Goal: Information Seeking & Learning: Learn about a topic

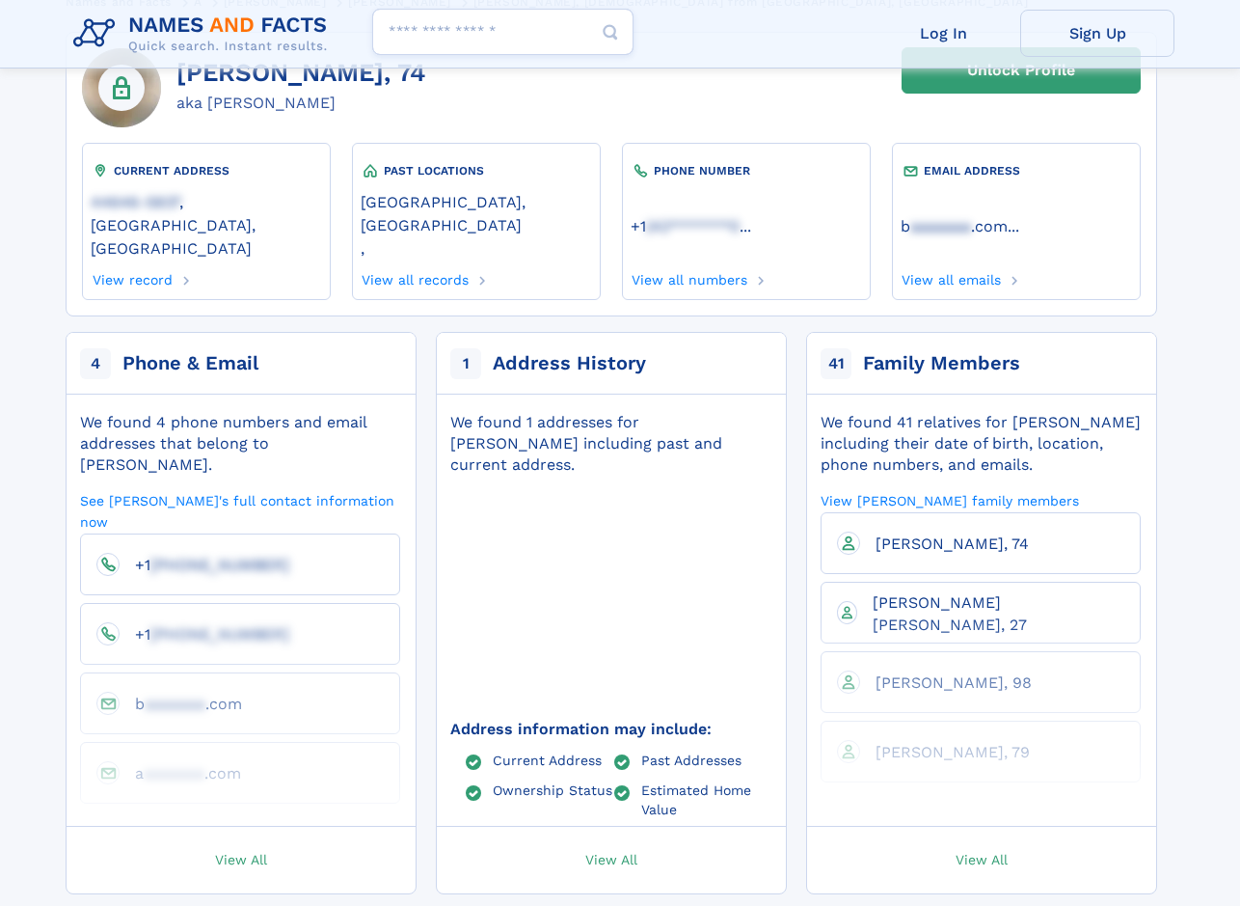
scroll to position [193, 0]
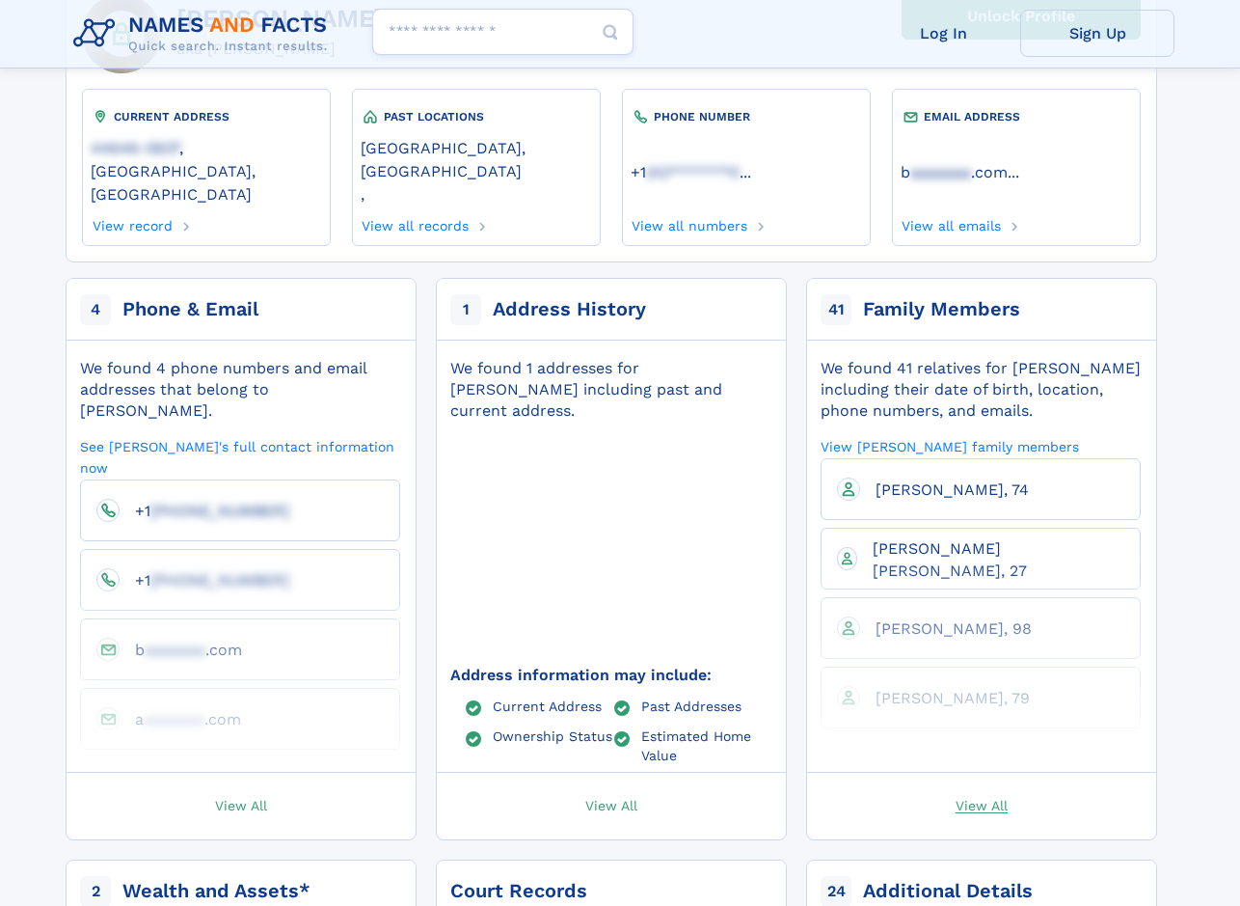
click at [966, 796] on span "View All" at bounding box center [982, 804] width 52 height 17
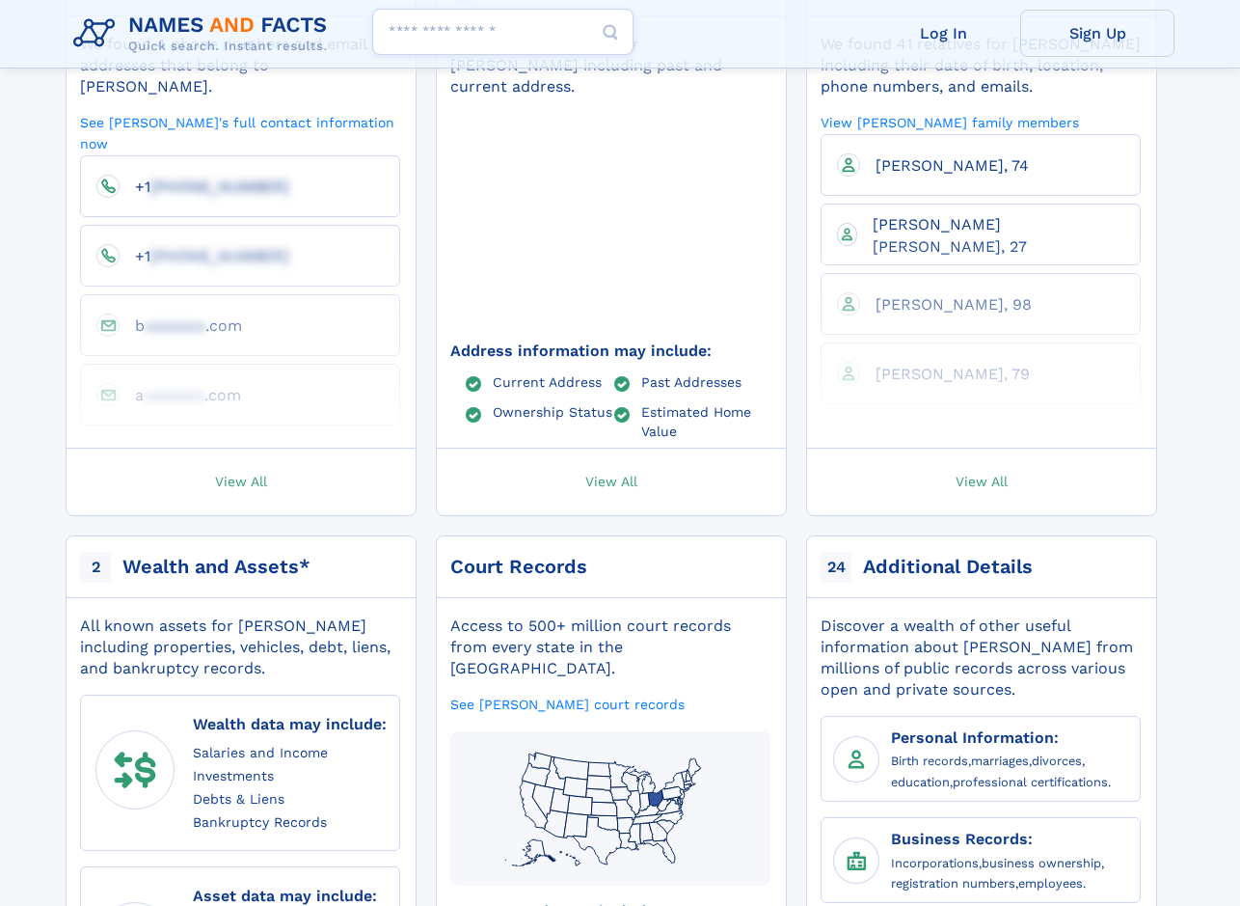
scroll to position [675, 0]
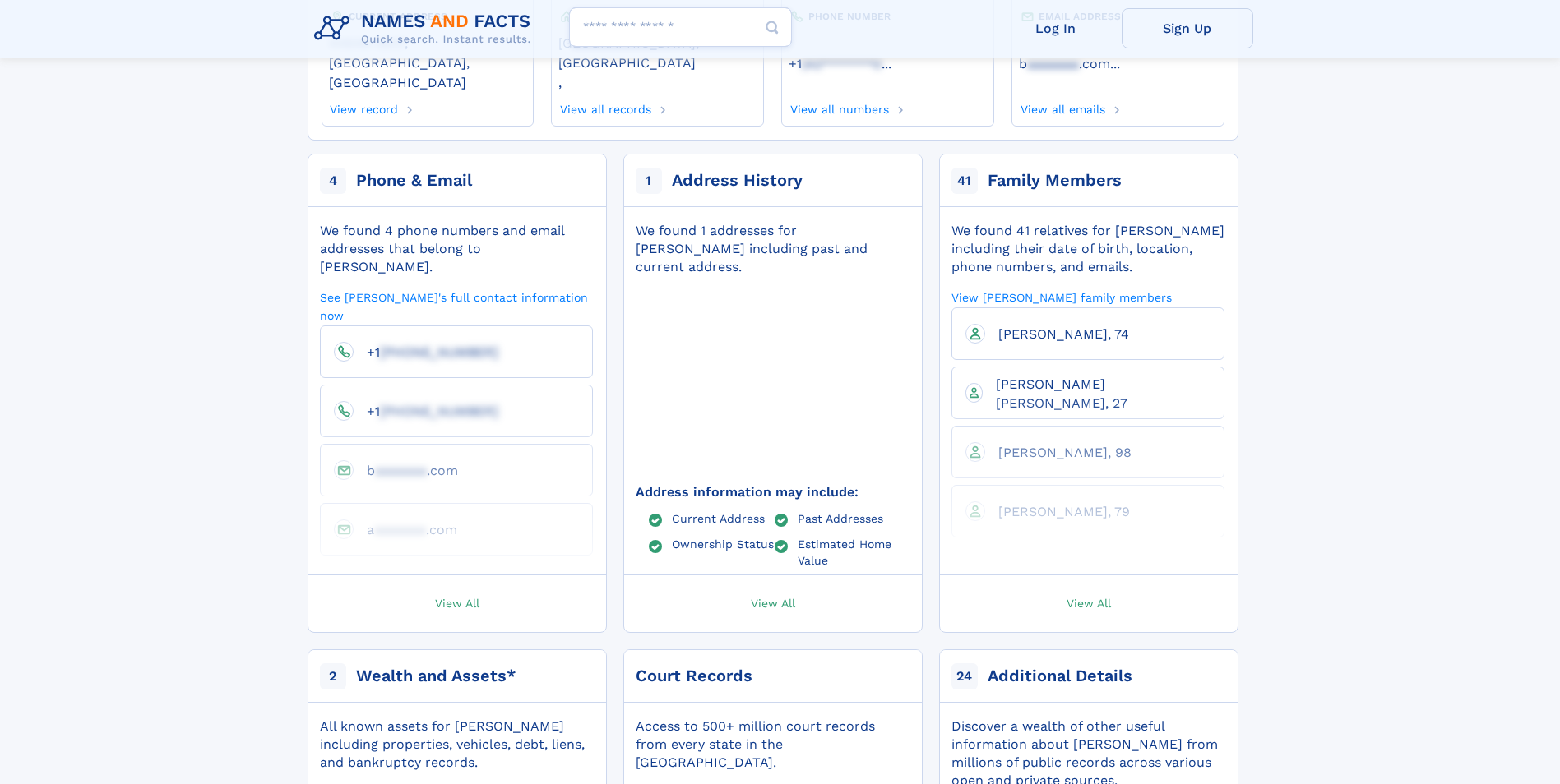
scroll to position [246, 0]
